Goal: Transaction & Acquisition: Purchase product/service

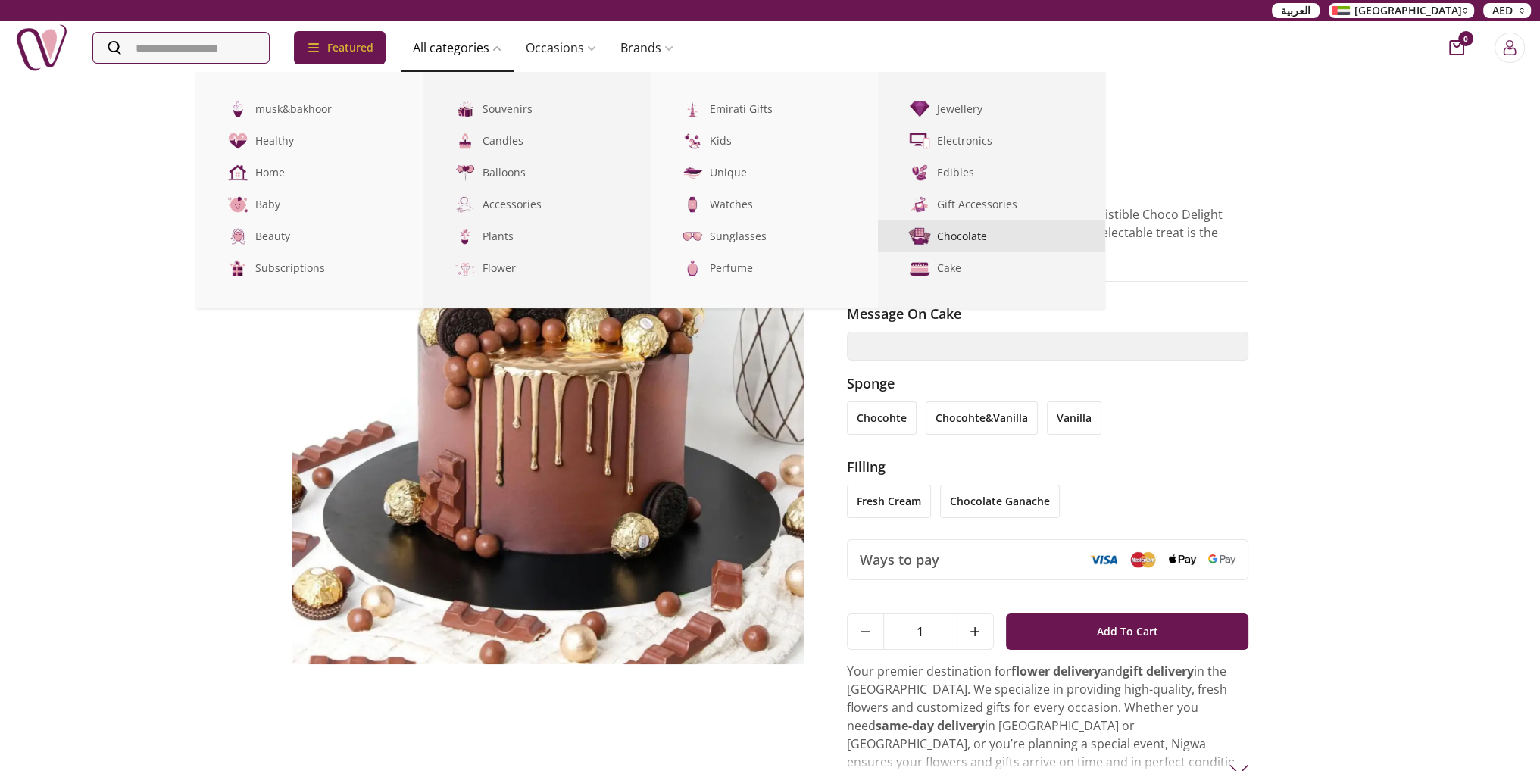
click at [982, 233] on link "Chocolate" at bounding box center [991, 236] width 227 height 32
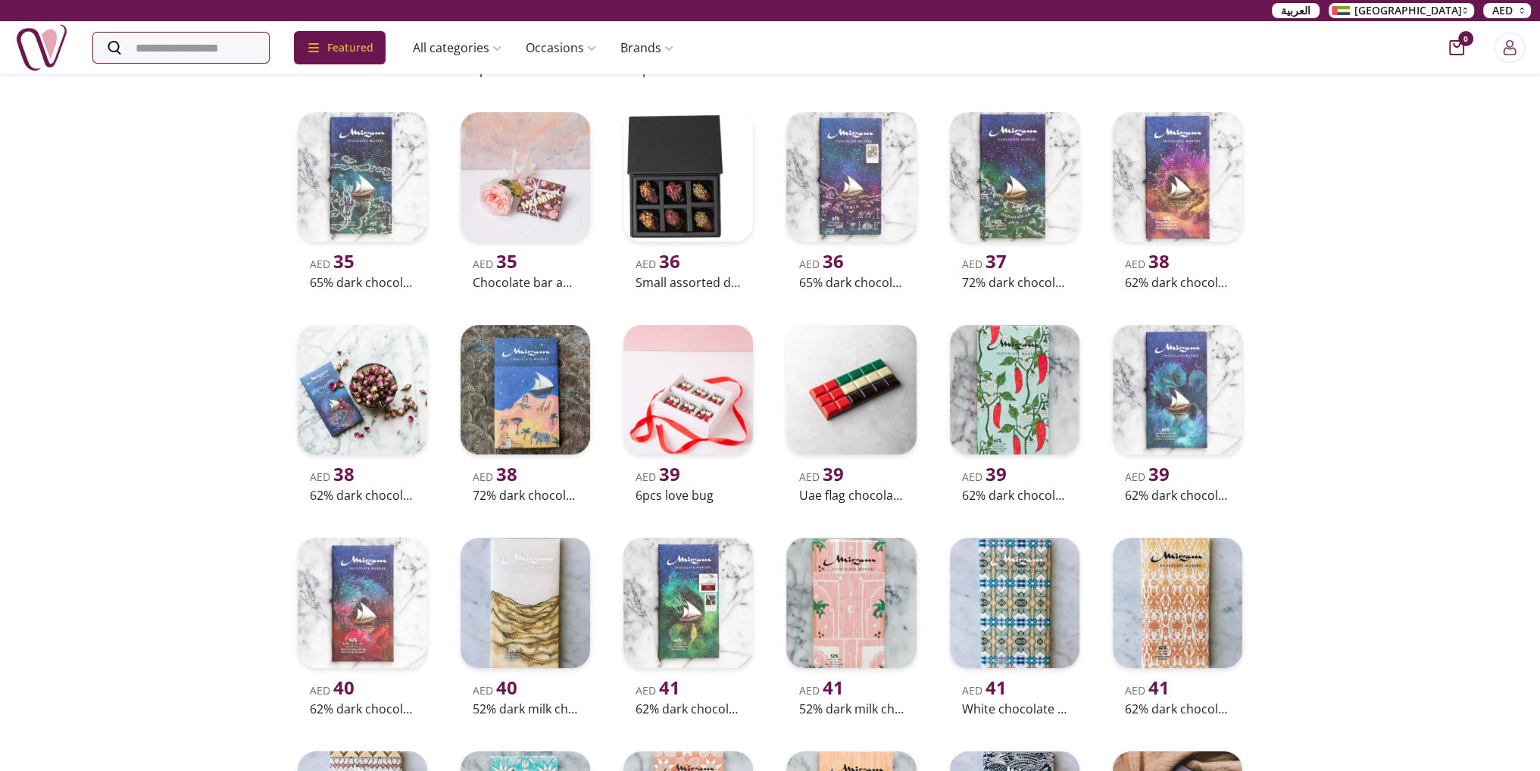
scroll to position [682, 0]
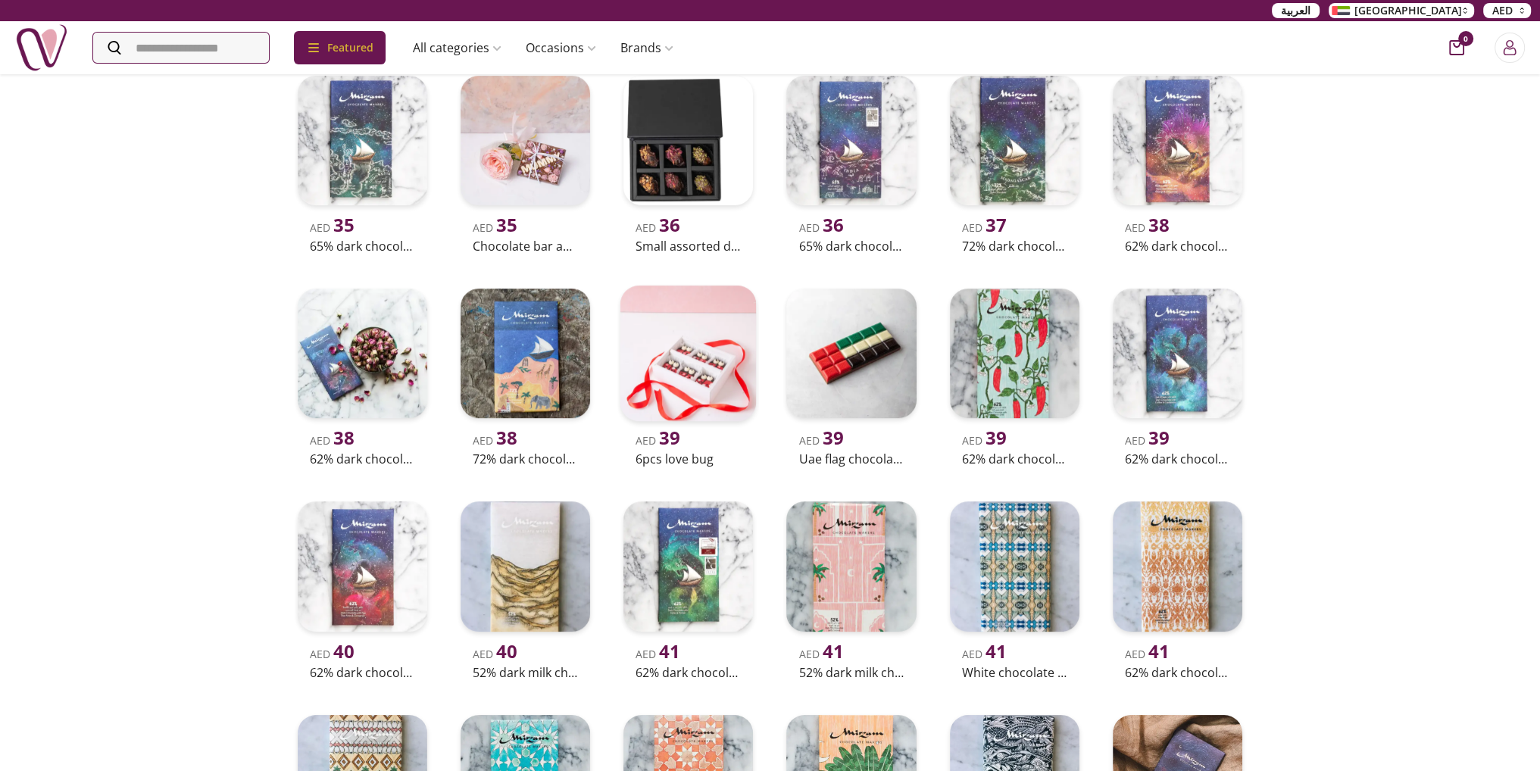
click at [673, 422] on img at bounding box center [688, 354] width 136 height 136
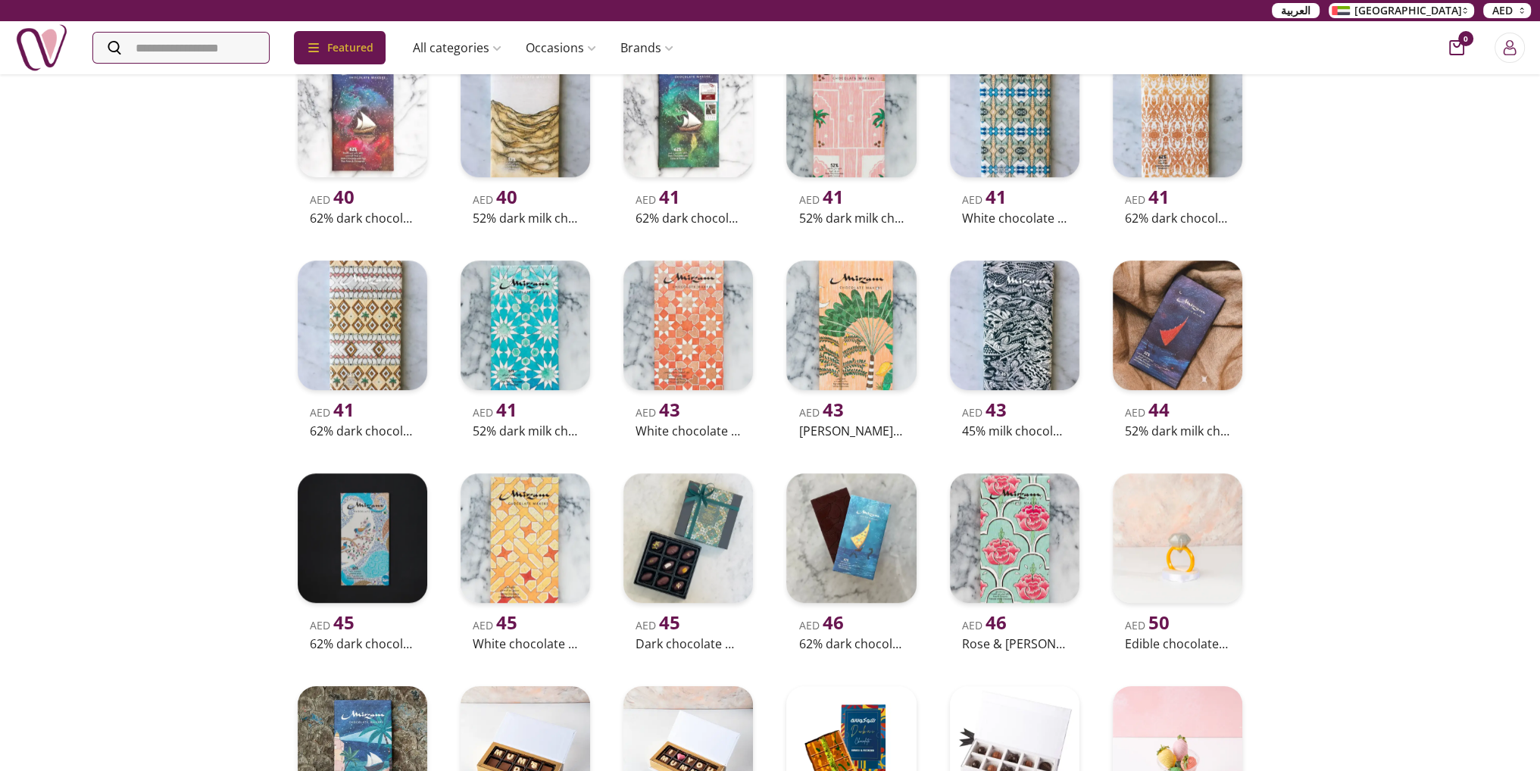
scroll to position [1364, 0]
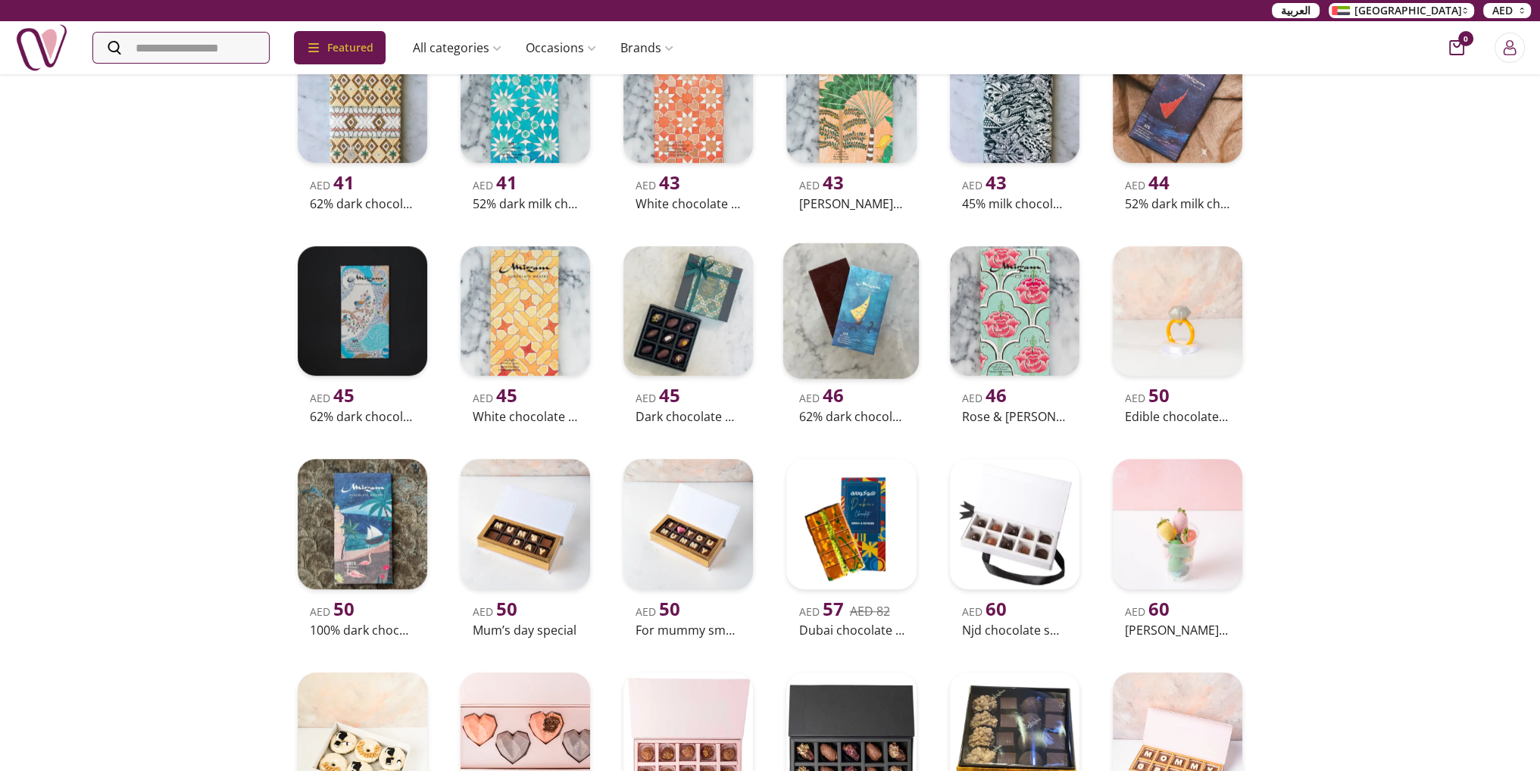
click at [864, 380] on img at bounding box center [851, 311] width 136 height 136
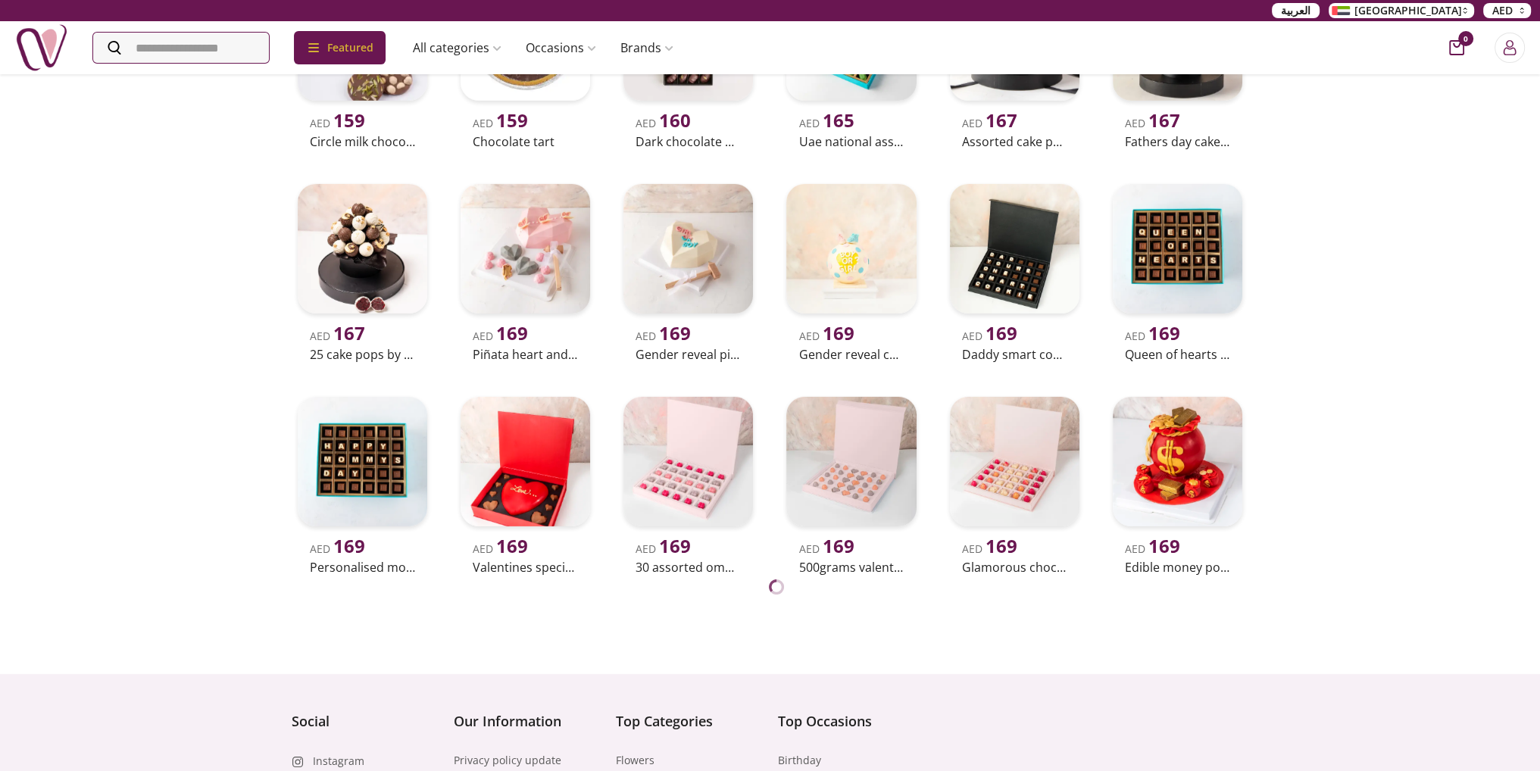
scroll to position [6212, 0]
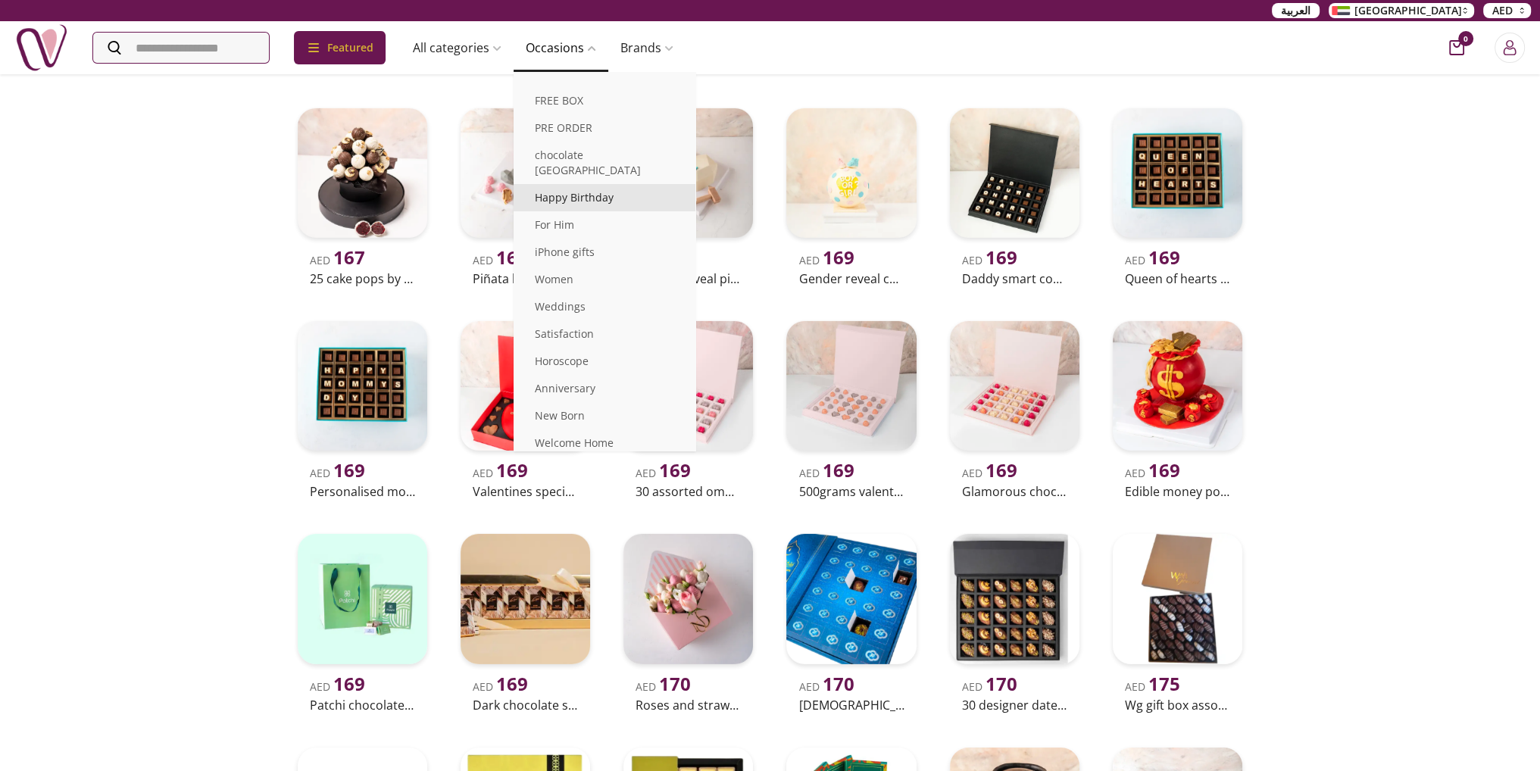
click at [583, 186] on link "Happy Birthday" at bounding box center [605, 197] width 182 height 27
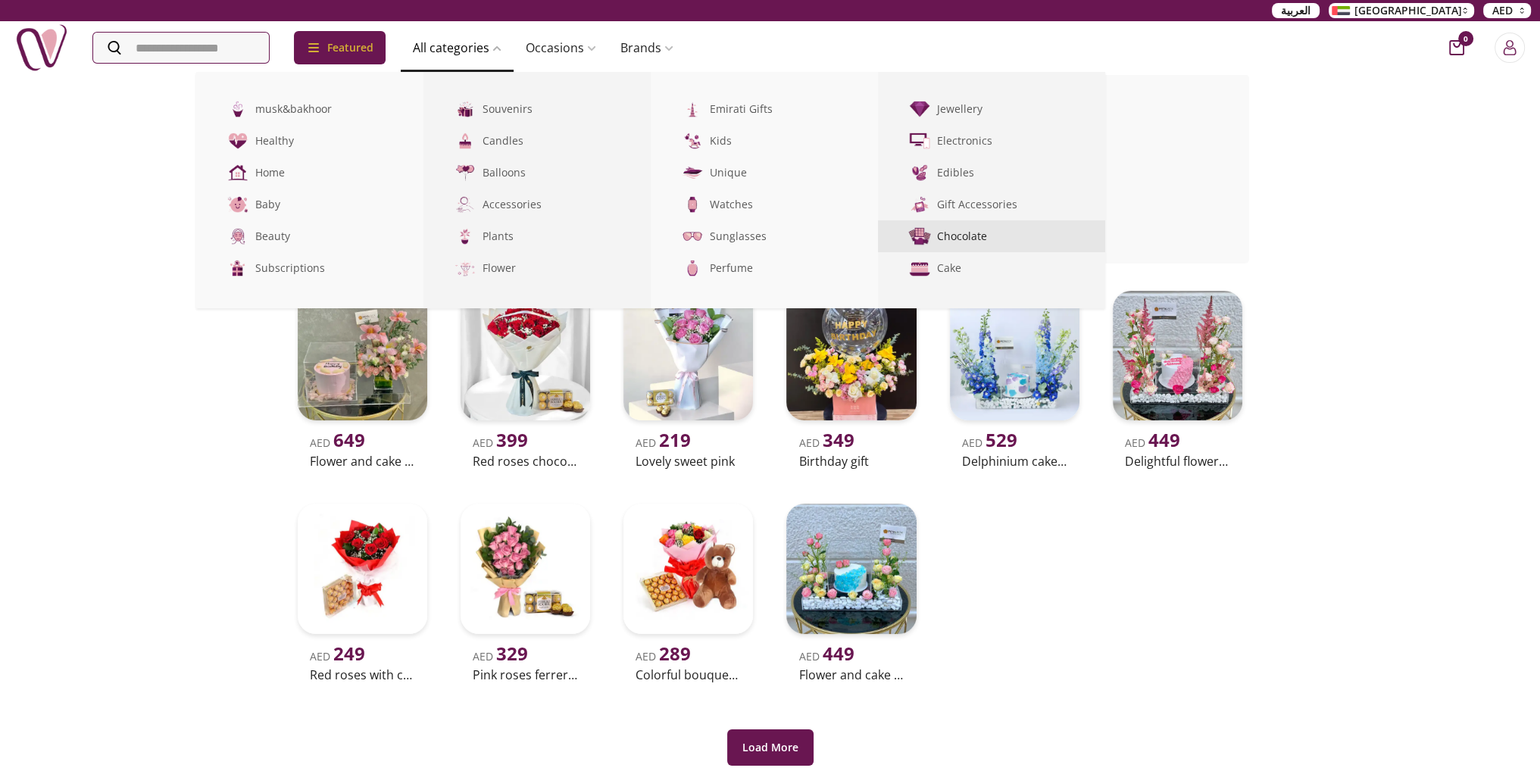
click at [983, 232] on link "Chocolate" at bounding box center [991, 236] width 227 height 32
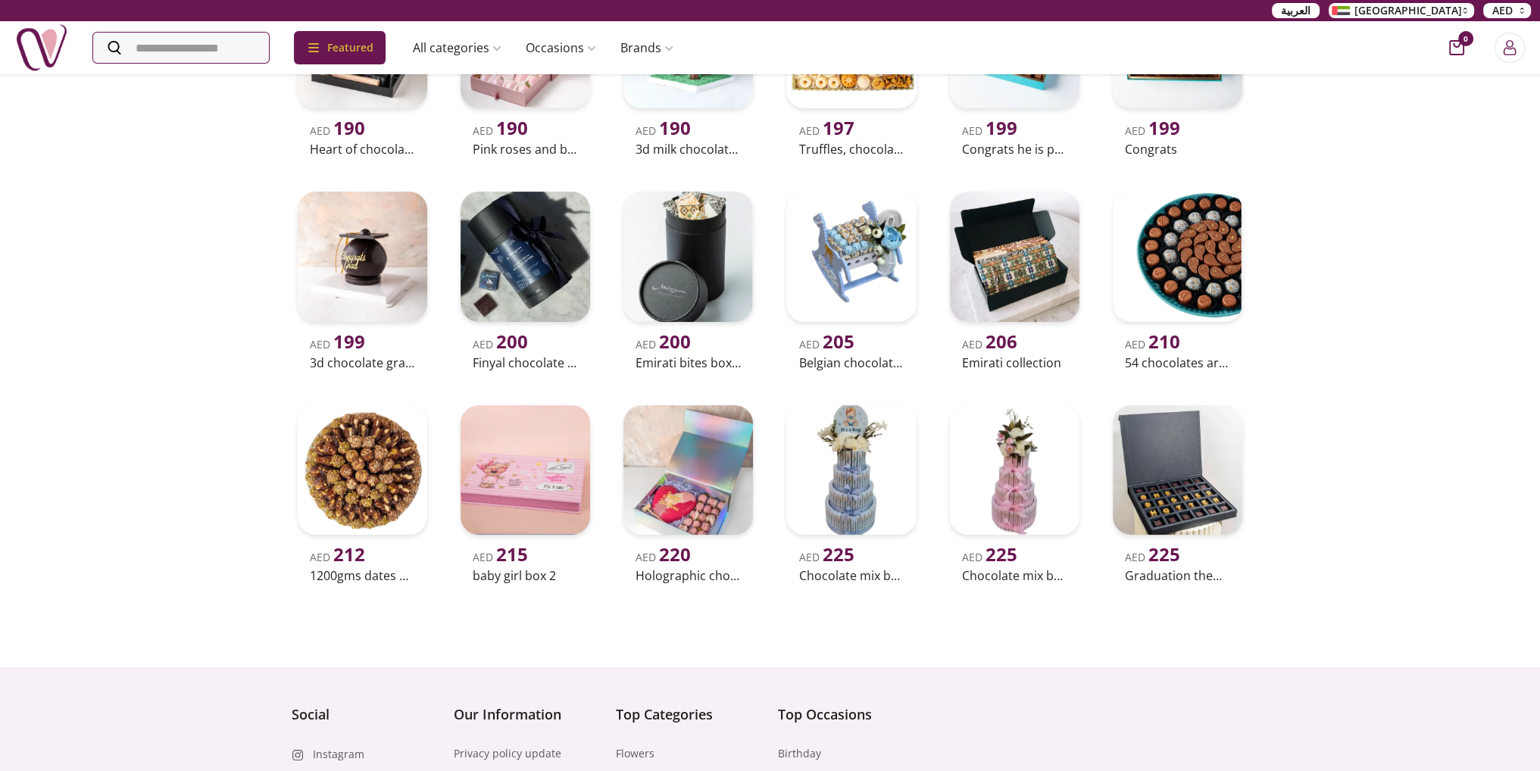
scroll to position [7879, 0]
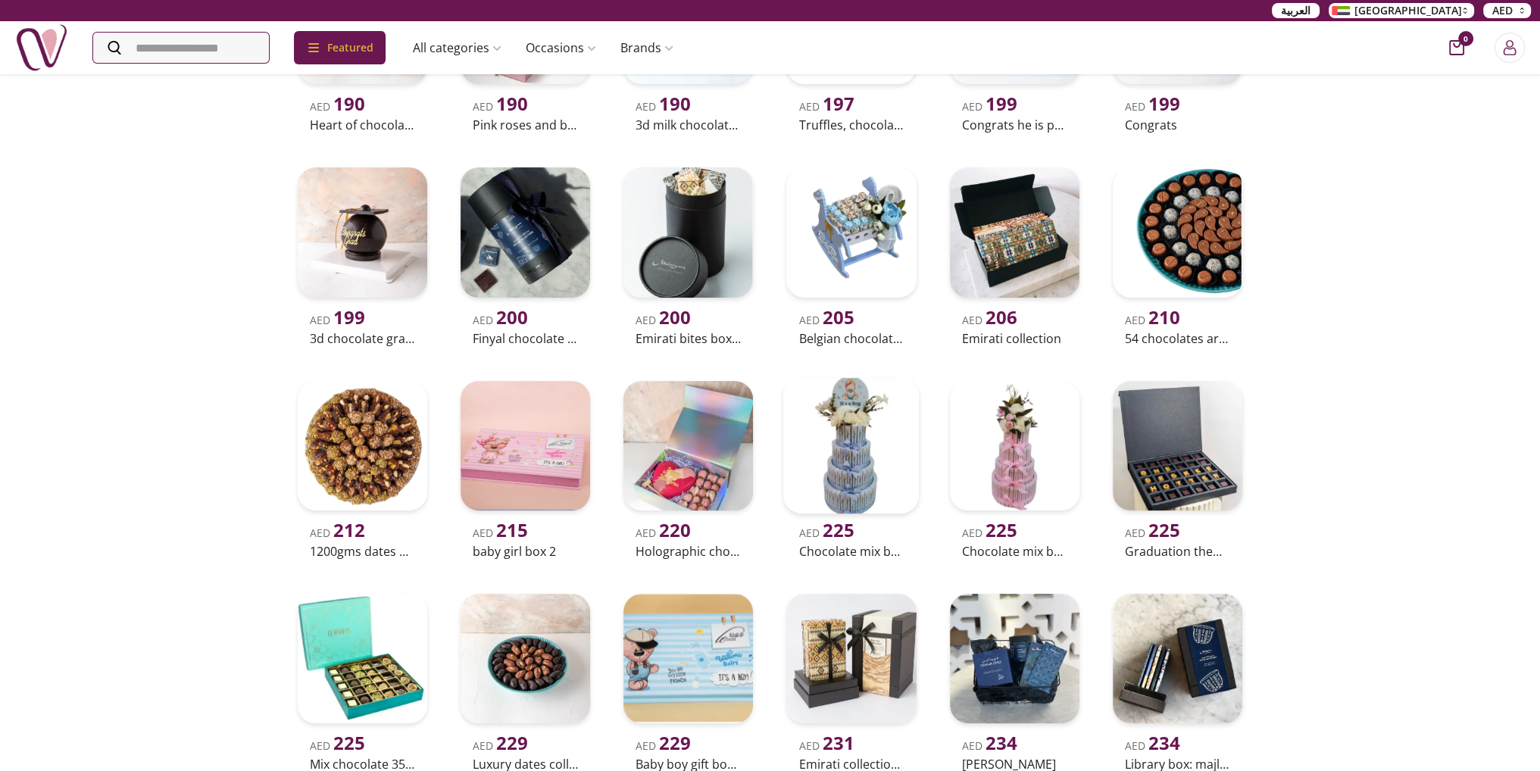
click at [864, 470] on img at bounding box center [851, 445] width 136 height 136
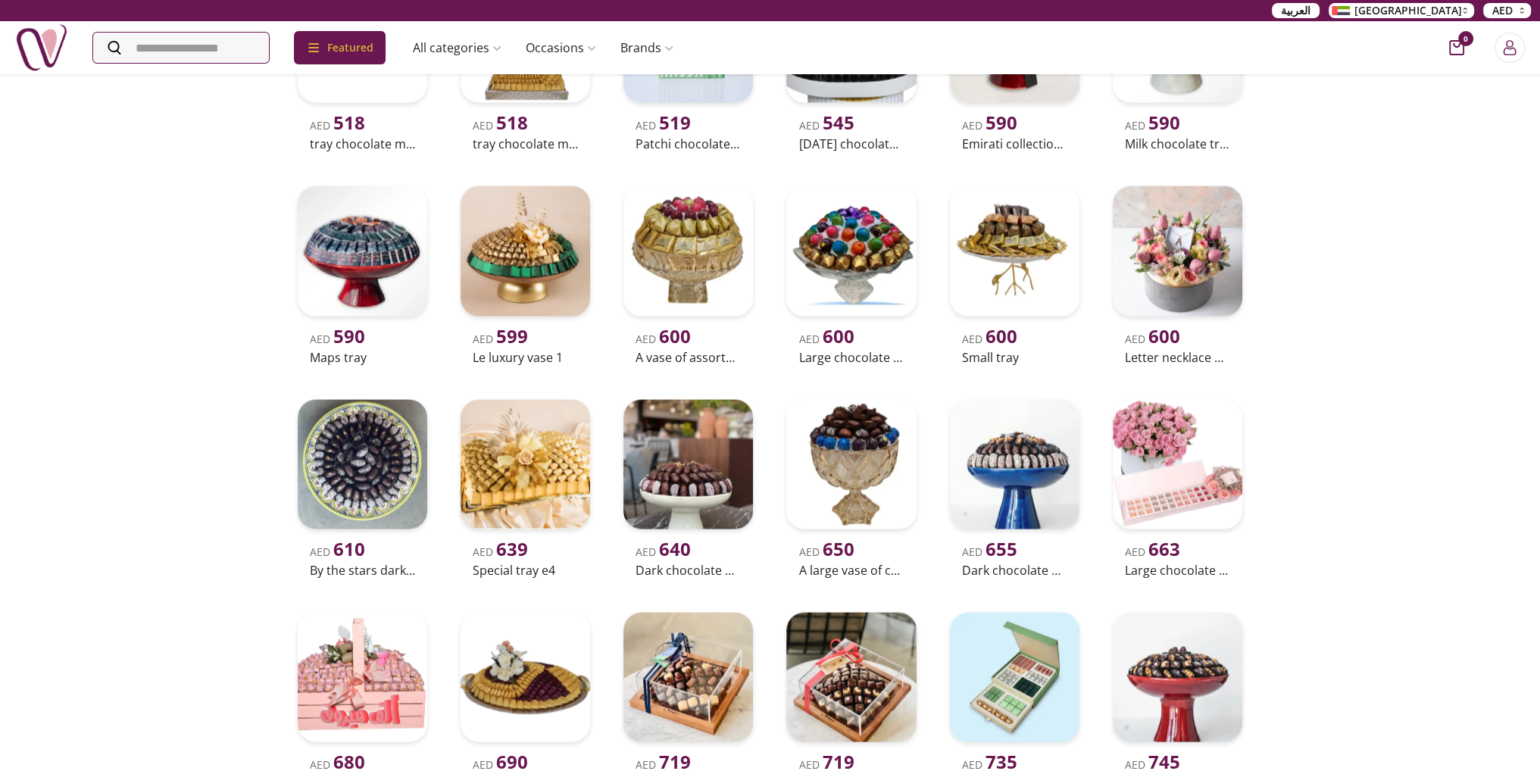
scroll to position [11515, 0]
